Goal: Task Accomplishment & Management: Manage account settings

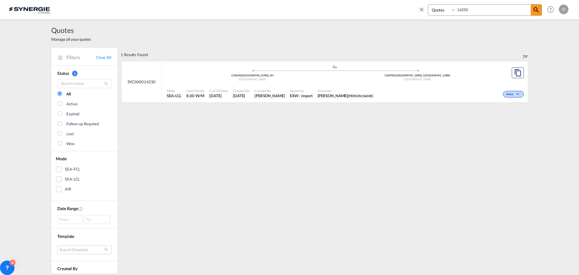
select select "Quotes"
drag, startPoint x: 480, startPoint y: 11, endPoint x: 449, endPoint y: 13, distance: 30.8
click at [449, 13] on div "Bookings Quotes Enquiries 14250" at bounding box center [485, 9] width 114 height 11
click at [297, 96] on div "- import" at bounding box center [304, 95] width 14 height 5
drag, startPoint x: 484, startPoint y: 9, endPoint x: 444, endPoint y: 8, distance: 40.1
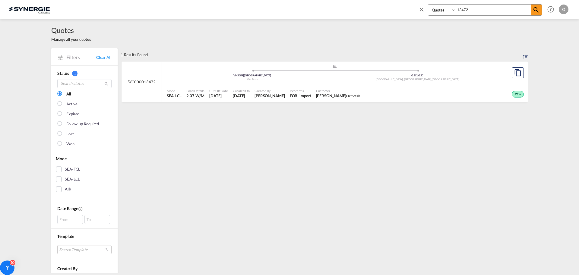
click at [447, 10] on div "Bookings Quotes Enquiries 13472" at bounding box center [485, 9] width 114 height 11
click at [273, 96] on span "[PERSON_NAME]" at bounding box center [270, 95] width 30 height 5
drag, startPoint x: 475, startPoint y: 9, endPoint x: 445, endPoint y: 8, distance: 29.8
click at [446, 8] on div "Bookings Quotes Enquiries 14085" at bounding box center [485, 9] width 114 height 11
click at [473, 9] on input "14085" at bounding box center [492, 10] width 75 height 11
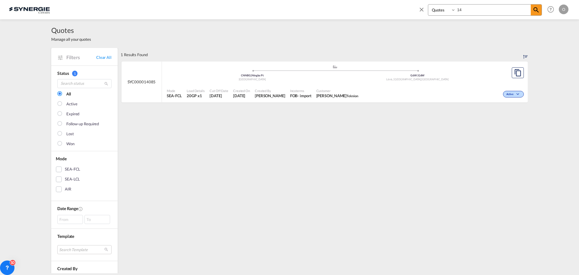
type input "1"
click at [262, 94] on span "[PERSON_NAME]" at bounding box center [270, 95] width 30 height 5
drag, startPoint x: 473, startPoint y: 9, endPoint x: 440, endPoint y: 8, distance: 33.5
click at [440, 8] on div "Bookings Quotes Enquiries 13032" at bounding box center [485, 9] width 114 height 11
type input "13472"
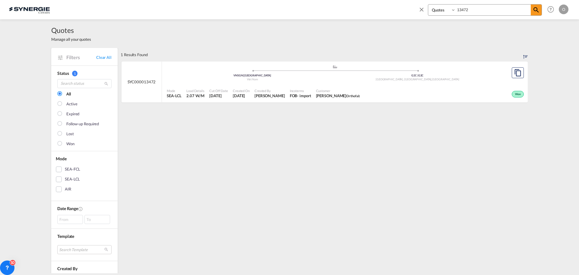
click at [276, 97] on span "[PERSON_NAME]" at bounding box center [269, 95] width 30 height 5
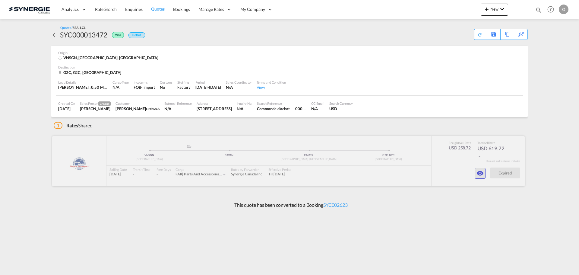
click at [480, 171] on md-icon "icon-eye" at bounding box center [479, 172] width 7 height 7
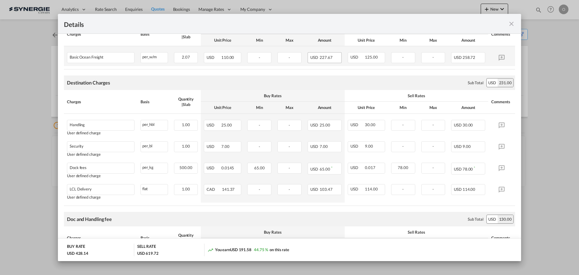
scroll to position [137, 0]
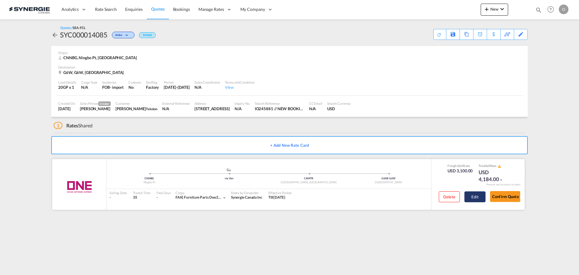
click at [479, 198] on button "Edit" at bounding box center [474, 196] width 21 height 11
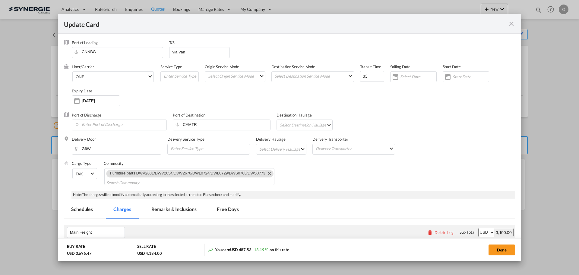
select select "per container"
select select "per B/L"
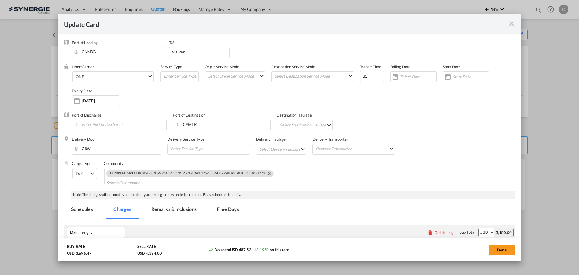
select select "per B/L"
select select "per shipment"
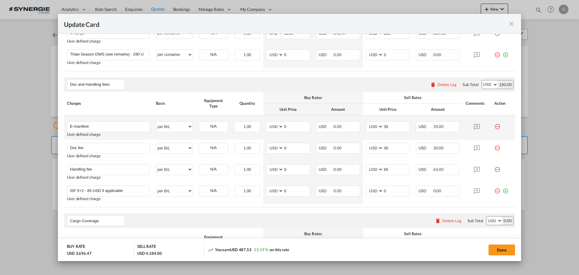
scroll to position [331, 0]
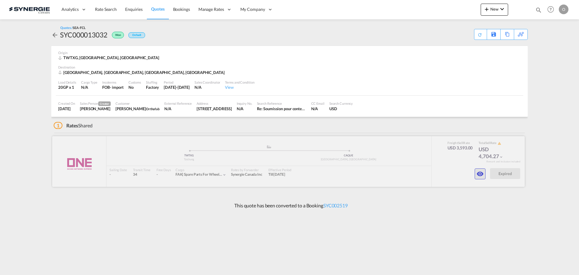
click at [482, 174] on md-icon "icon-eye" at bounding box center [479, 173] width 7 height 7
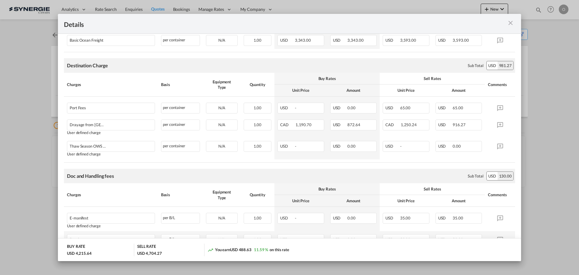
scroll to position [27, 0]
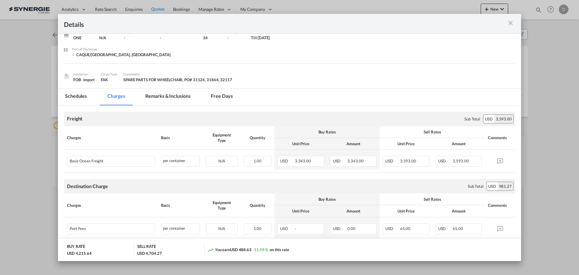
click at [161, 97] on md-tab-item "Remarks & Inclusions" at bounding box center [167, 97] width 59 height 17
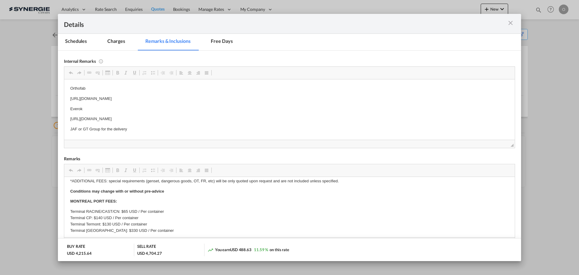
scroll to position [90, 0]
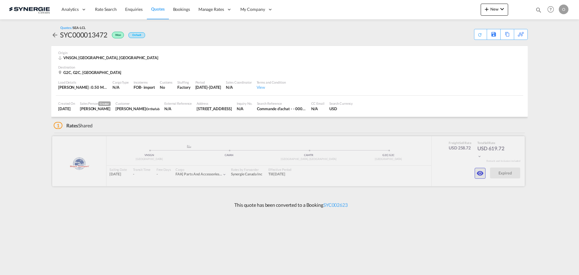
click at [478, 172] on md-icon "icon-eye" at bounding box center [479, 172] width 7 height 7
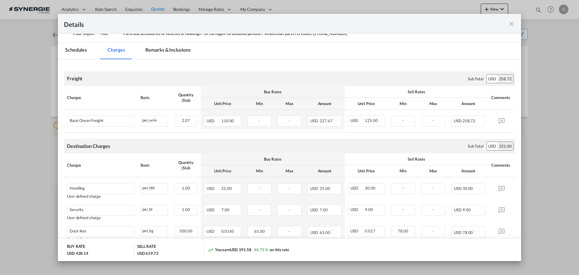
scroll to position [121, 0]
